Goal: Go to known website: Access a specific website the user already knows

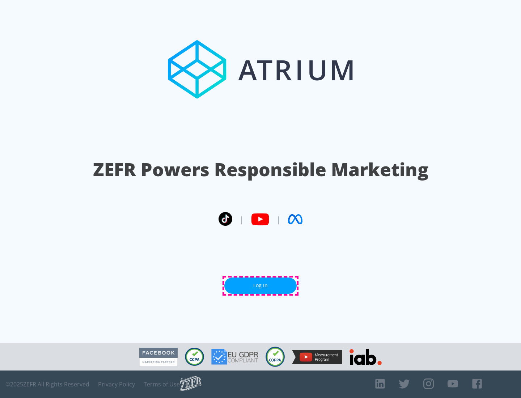
click at [260, 285] on link "Log In" at bounding box center [260, 285] width 72 height 16
